Goal: Task Accomplishment & Management: Manage account settings

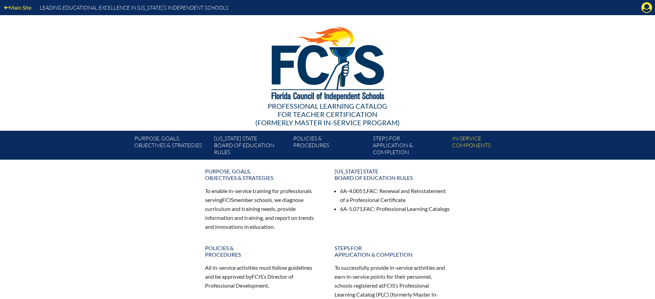
drag, startPoint x: 648, startPoint y: 7, endPoint x: 631, endPoint y: 16, distance: 19.6
click at [648, 7] on icon "Manage Account" at bounding box center [646, 7] width 11 height 11
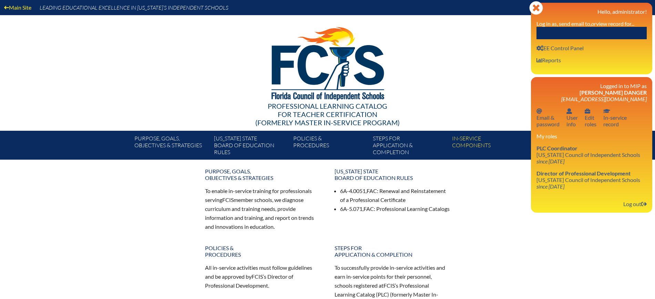
click at [561, 34] on input "text" at bounding box center [592, 33] width 110 height 12
click at [559, 44] on link "User info EE Control Panel" at bounding box center [560, 47] width 53 height 9
click at [556, 29] on input "text" at bounding box center [592, 33] width 110 height 12
paste input "Michale McCabe"
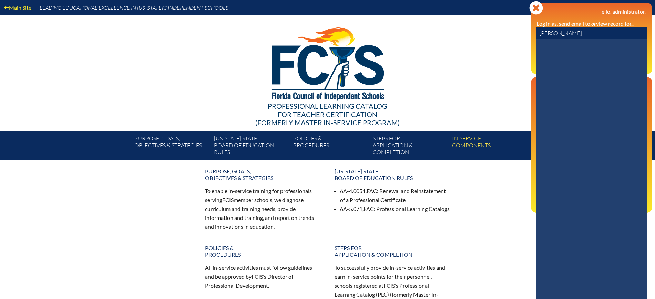
drag, startPoint x: 560, startPoint y: 34, endPoint x: 521, endPoint y: 37, distance: 39.0
click at [521, 37] on div "Main Site Leading Educational Excellence in Florida’s Independent Schools Profe…" at bounding box center [327, 80] width 655 height 160
drag, startPoint x: 569, startPoint y: 32, endPoint x: 530, endPoint y: 33, distance: 39.3
click at [530, 33] on div "Main Site Leading Educational Excellence in Florida’s Independent Schools Profe…" at bounding box center [327, 80] width 655 height 160
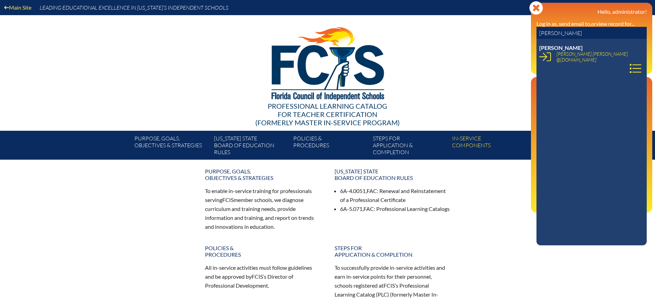
paste input "ichal"
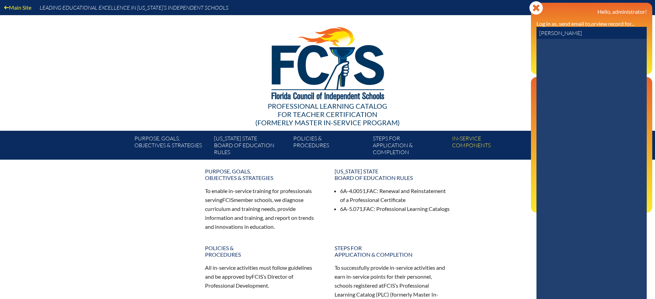
type input "Michale"
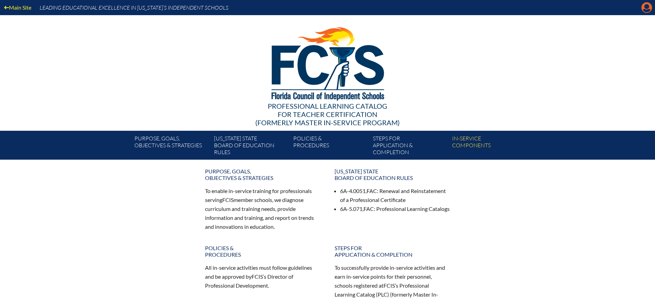
click at [648, 8] on icon "Manage Account" at bounding box center [646, 7] width 11 height 11
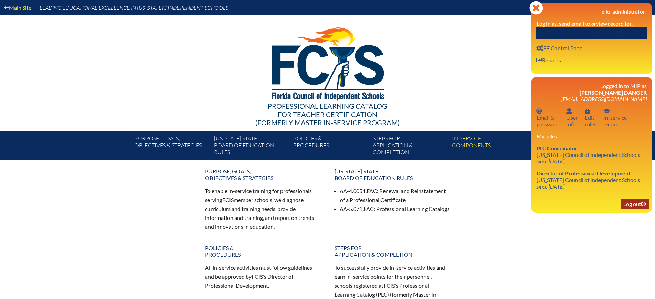
click at [631, 203] on link "Log out Log out" at bounding box center [635, 204] width 29 height 9
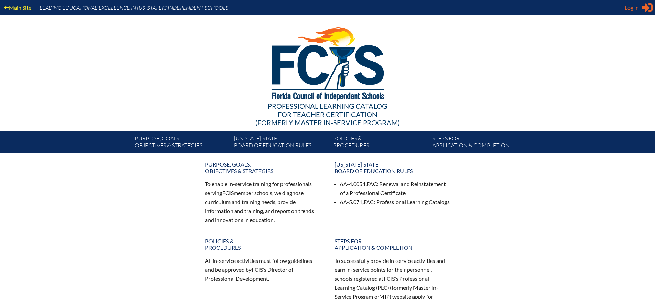
type input "[EMAIL_ADDRESS][DOMAIN_NAME]"
click at [626, 4] on span "Log in" at bounding box center [632, 7] width 14 height 8
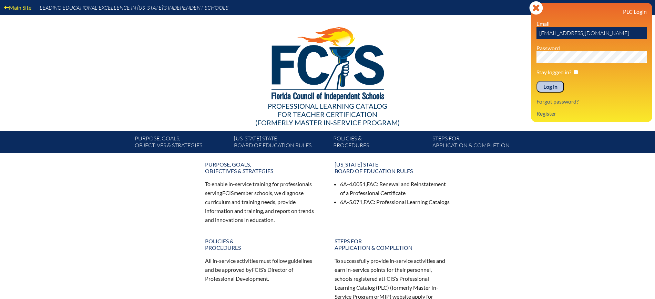
click at [551, 83] on input "Log in" at bounding box center [551, 87] width 28 height 12
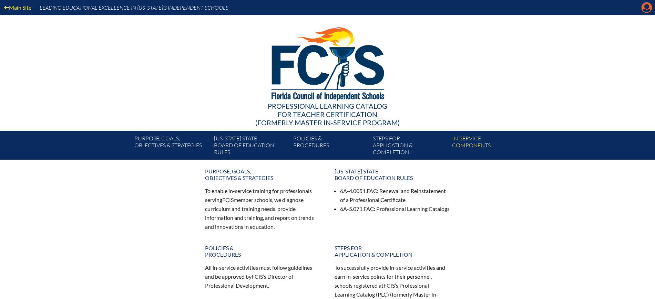
click at [652, 6] on icon at bounding box center [647, 7] width 11 height 11
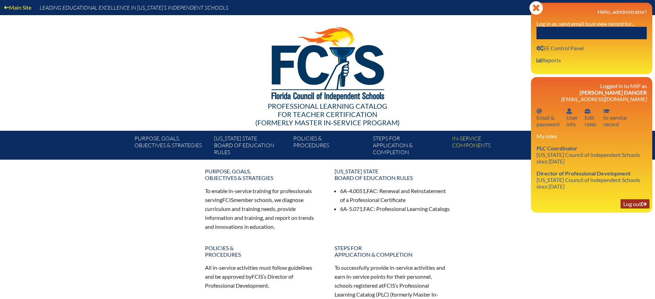
click at [632, 200] on link "Log out Log out" at bounding box center [635, 204] width 29 height 9
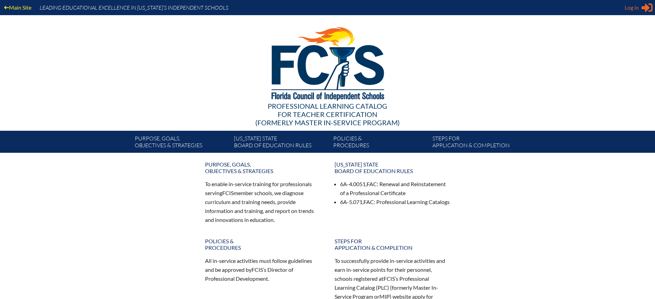
click at [628, 6] on span "Log in" at bounding box center [632, 7] width 14 height 8
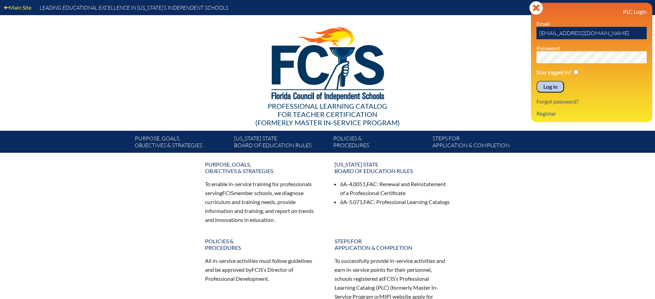
drag, startPoint x: 598, startPoint y: 32, endPoint x: 510, endPoint y: 32, distance: 87.5
click at [510, 32] on div "Main Site Leading Educational Excellence in Florida’s Independent Schools Profe…" at bounding box center [327, 76] width 655 height 153
paste input "lhpsmip"
drag, startPoint x: 583, startPoint y: 32, endPoint x: 529, endPoint y: 34, distance: 53.8
click at [529, 34] on div "Main Site Leading Educational Excellence in Florida’s Independent Schools Profe…" at bounding box center [327, 76] width 655 height 153
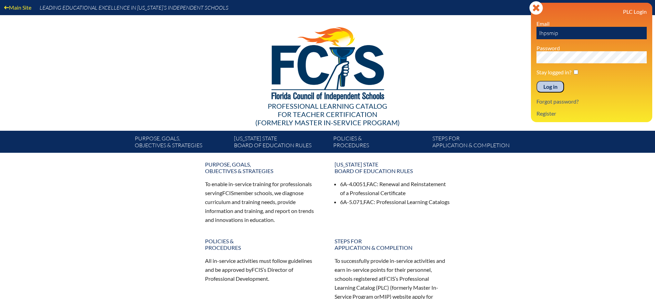
paste input "mhill@lhps.org"
type input "mhill@lhps.org"
click at [543, 83] on input "Log in" at bounding box center [551, 87] width 28 height 12
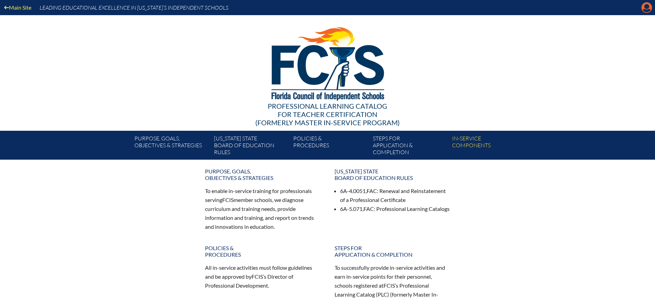
click at [649, 5] on icon at bounding box center [647, 7] width 11 height 11
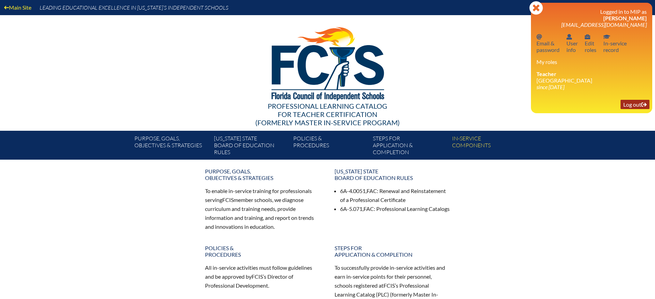
click at [629, 102] on link "Log out Log out" at bounding box center [635, 104] width 29 height 9
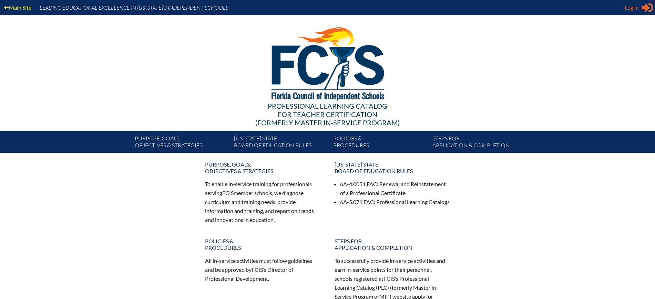
type input "[EMAIL_ADDRESS][DOMAIN_NAME]"
click at [636, 7] on span "Log in" at bounding box center [632, 7] width 14 height 8
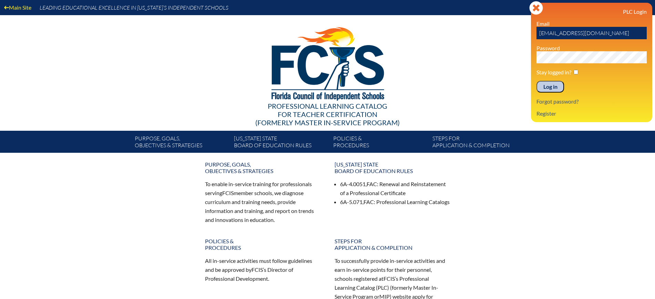
drag, startPoint x: 549, startPoint y: 78, endPoint x: 550, endPoint y: 81, distance: 3.5
click at [550, 81] on div "PLC Login Email kdanger@fcis.org Password Stay logged in? Log in Forgot passwor…" at bounding box center [592, 62] width 110 height 109
drag, startPoint x: 554, startPoint y: 85, endPoint x: 605, endPoint y: 45, distance: 64.6
click at [554, 85] on input "Log in" at bounding box center [551, 87] width 28 height 12
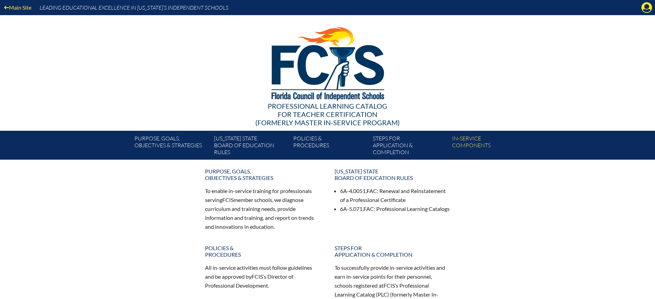
drag, startPoint x: 648, startPoint y: 8, endPoint x: 633, endPoint y: 30, distance: 26.5
click at [648, 8] on icon "Manage Account" at bounding box center [646, 7] width 11 height 11
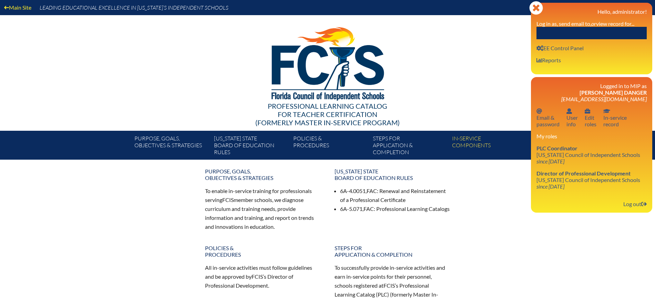
click at [619, 33] on input "text" at bounding box center [592, 33] width 110 height 12
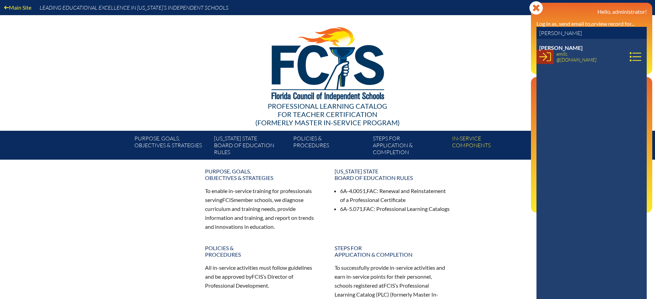
type input "elease"
click at [544, 55] on icon at bounding box center [545, 57] width 12 height 12
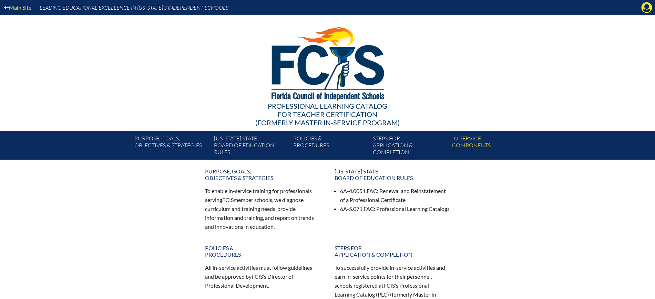
drag, startPoint x: 650, startPoint y: 8, endPoint x: 636, endPoint y: 15, distance: 15.4
click at [649, 8] on icon at bounding box center [647, 7] width 11 height 11
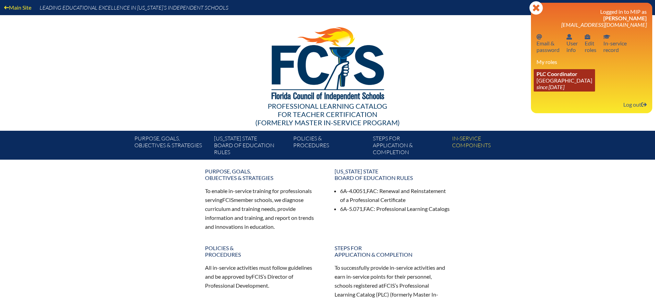
click at [558, 84] on icon "since [DATE]" at bounding box center [551, 87] width 28 height 7
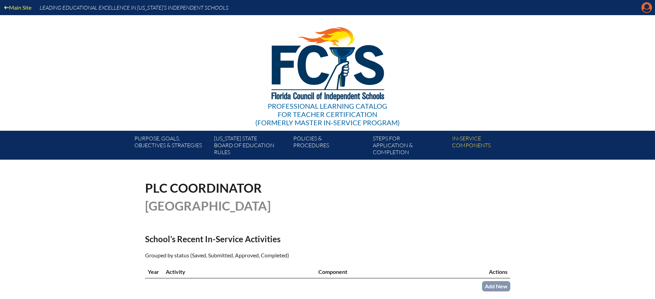
click at [646, 8] on icon "Manage account" at bounding box center [646, 7] width 11 height 11
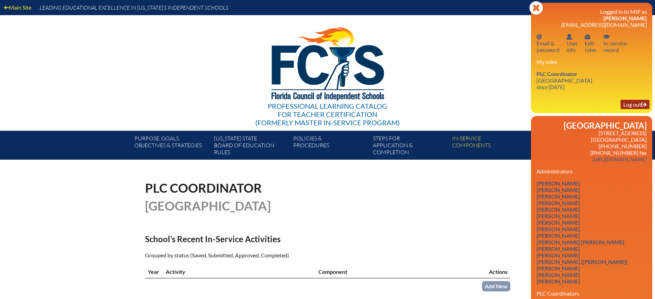
click at [629, 105] on link "Log out Log out" at bounding box center [635, 104] width 29 height 9
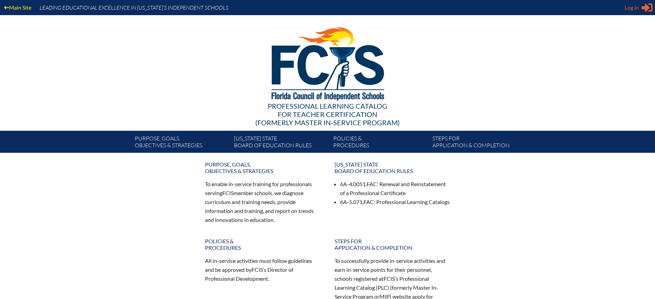
type input "[EMAIL_ADDRESS][DOMAIN_NAME]"
click at [631, 7] on span "Log in" at bounding box center [632, 7] width 14 height 8
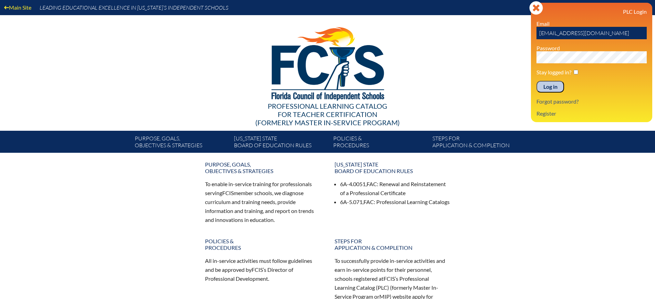
click at [550, 83] on input "Log in" at bounding box center [551, 87] width 28 height 12
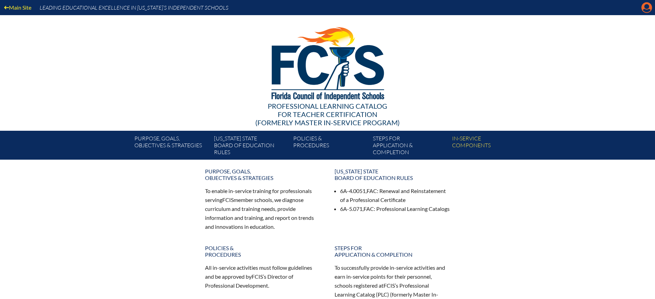
click at [646, 7] on icon "Manage Account" at bounding box center [646, 7] width 11 height 11
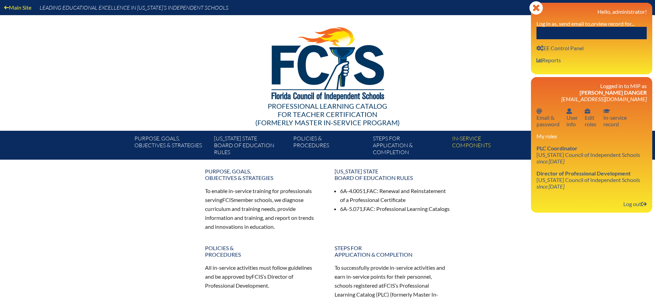
click at [620, 29] on input "text" at bounding box center [592, 33] width 110 height 12
paste input "McCabe"
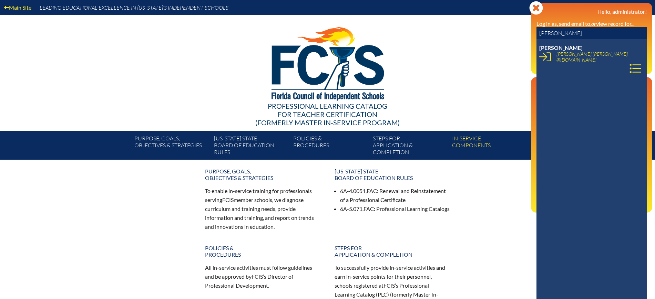
type input "McCabe"
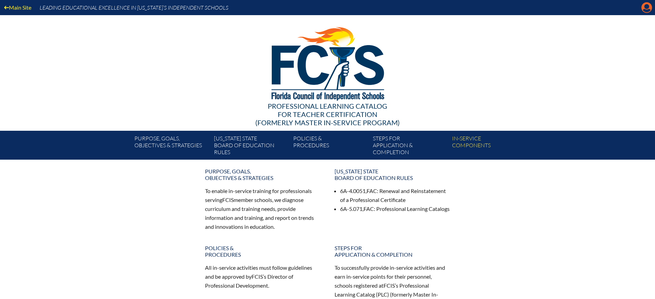
click at [650, 9] on icon "Manage Account" at bounding box center [646, 7] width 11 height 11
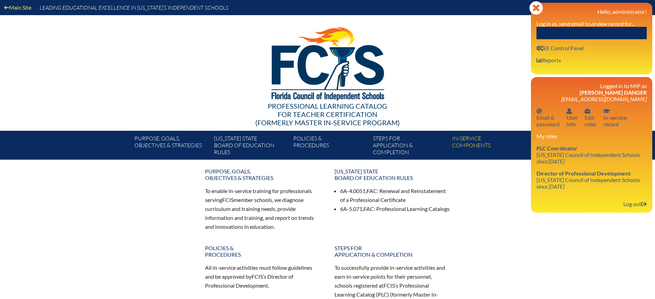
click at [623, 30] on input "text" at bounding box center [592, 33] width 110 height 12
paste input "[PERSON_NAME]"
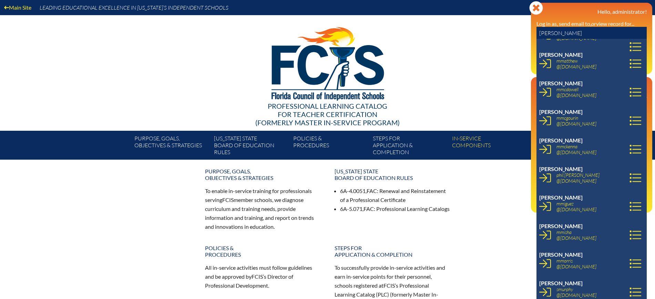
scroll to position [144, 0]
type input "[PERSON_NAME]"
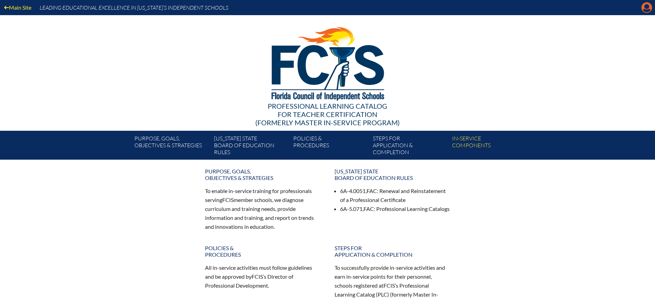
click at [645, 3] on icon at bounding box center [647, 7] width 11 height 11
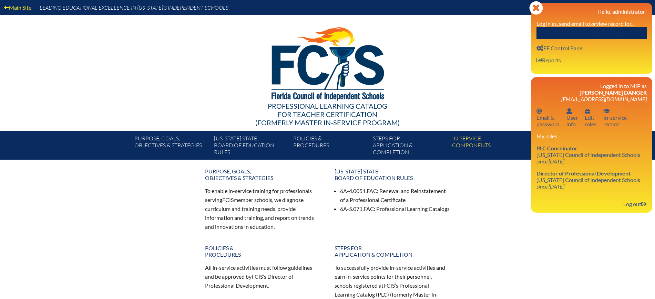
click at [628, 28] on input "text" at bounding box center [592, 33] width 110 height 12
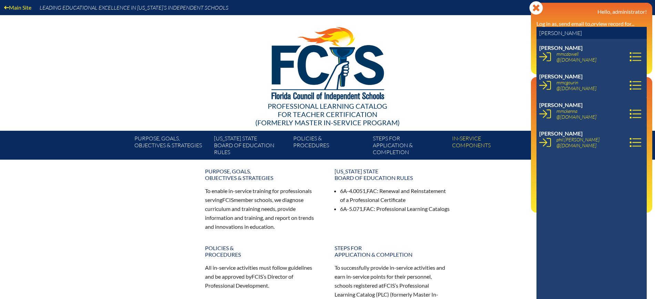
type input "[PERSON_NAME]"
